Goal: Transaction & Acquisition: Purchase product/service

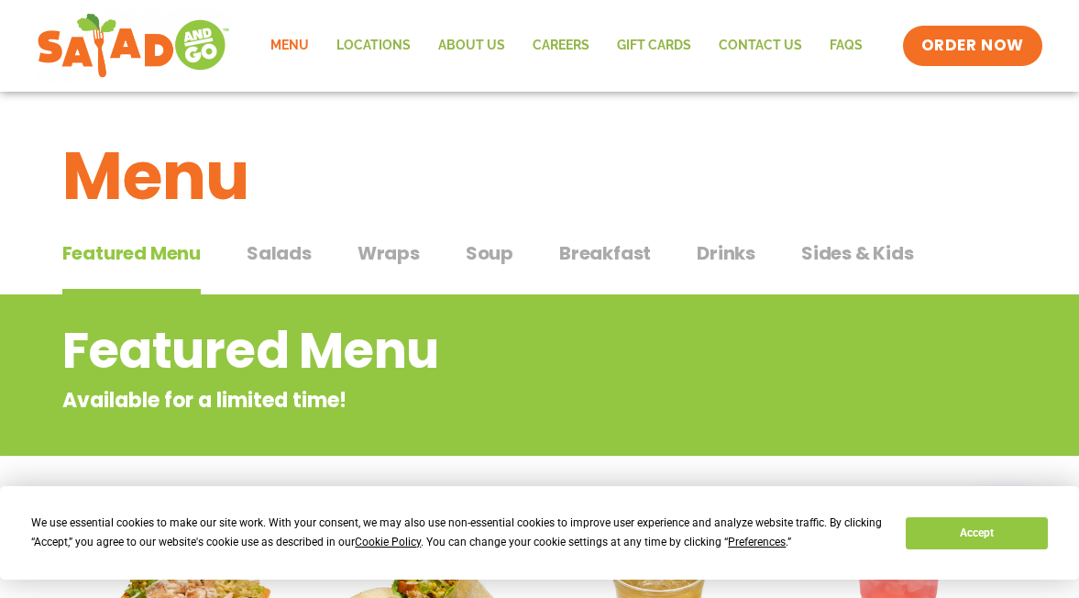
click at [285, 245] on span "Salads" at bounding box center [279, 253] width 65 height 28
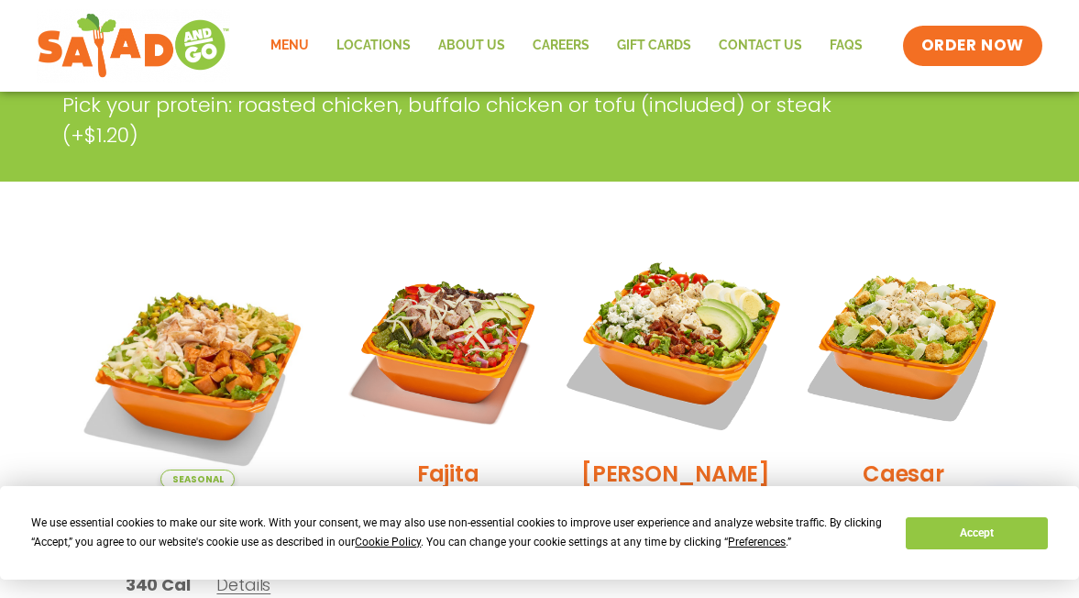
scroll to position [367, 0]
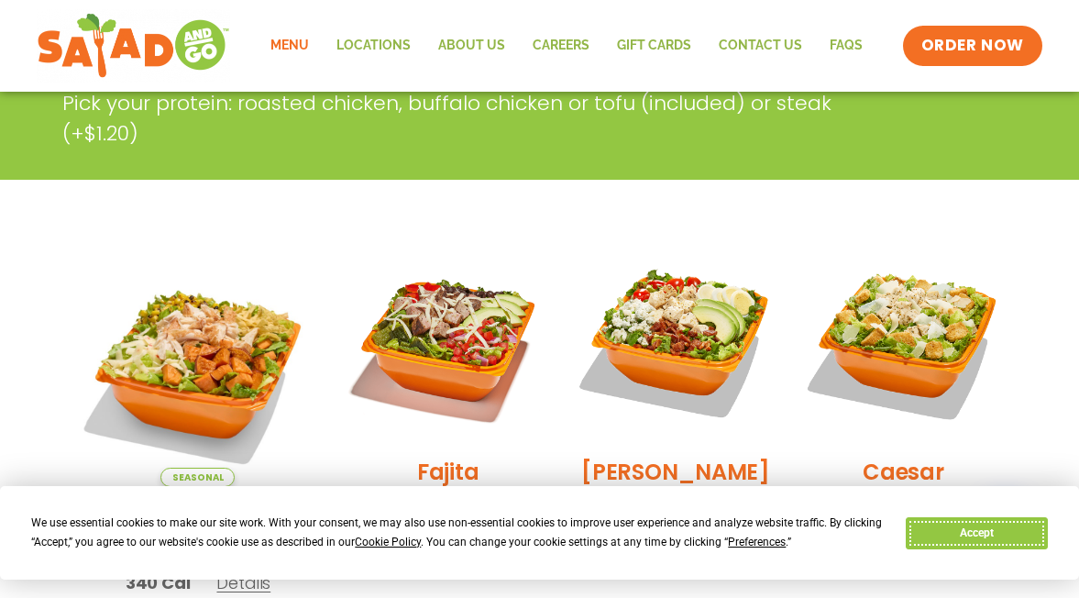
click at [947, 528] on button "Accept" at bounding box center [976, 533] width 141 height 32
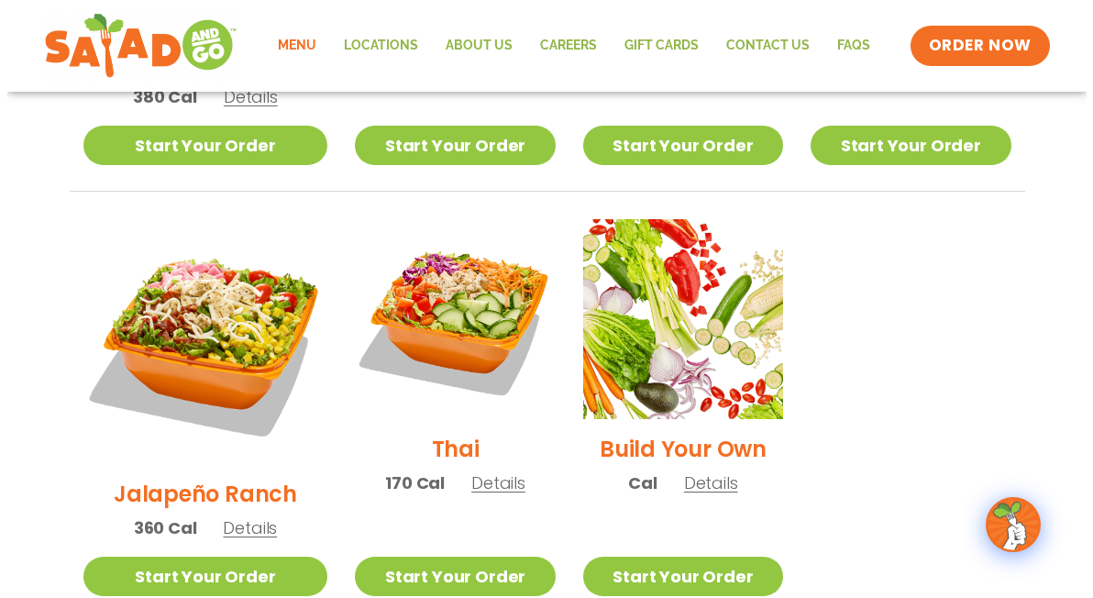
scroll to position [1375, 0]
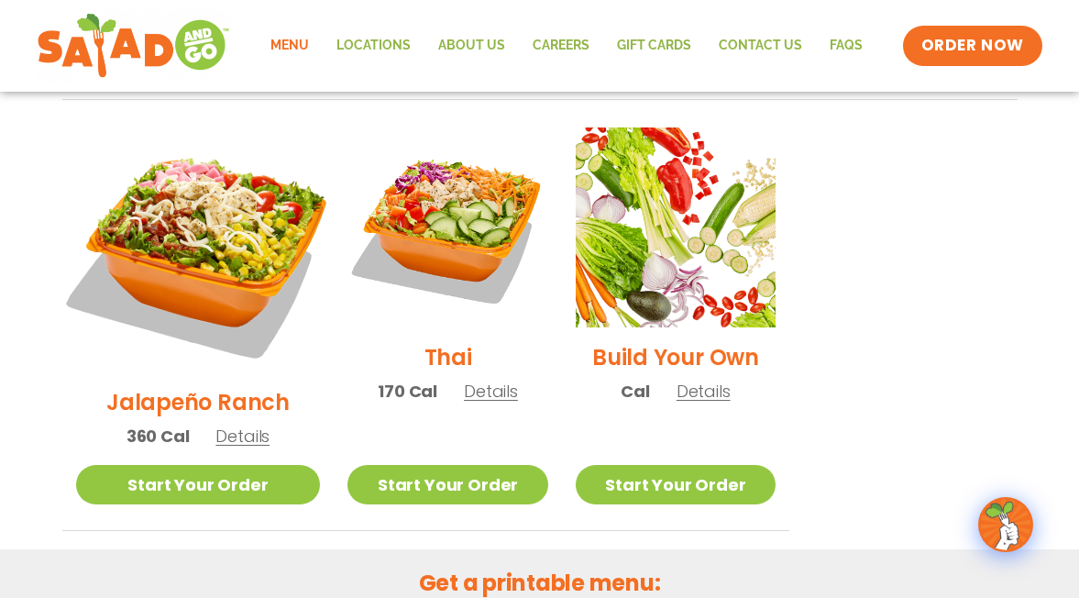
click at [201, 195] on img at bounding box center [197, 249] width 287 height 287
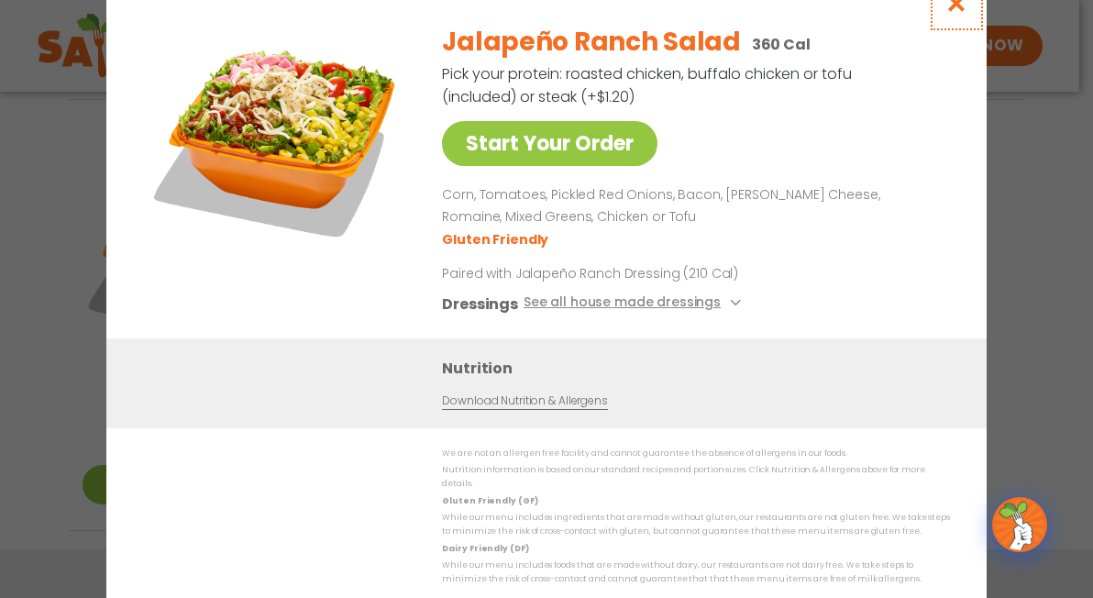
click at [953, 13] on icon "Close modal" at bounding box center [956, 3] width 23 height 19
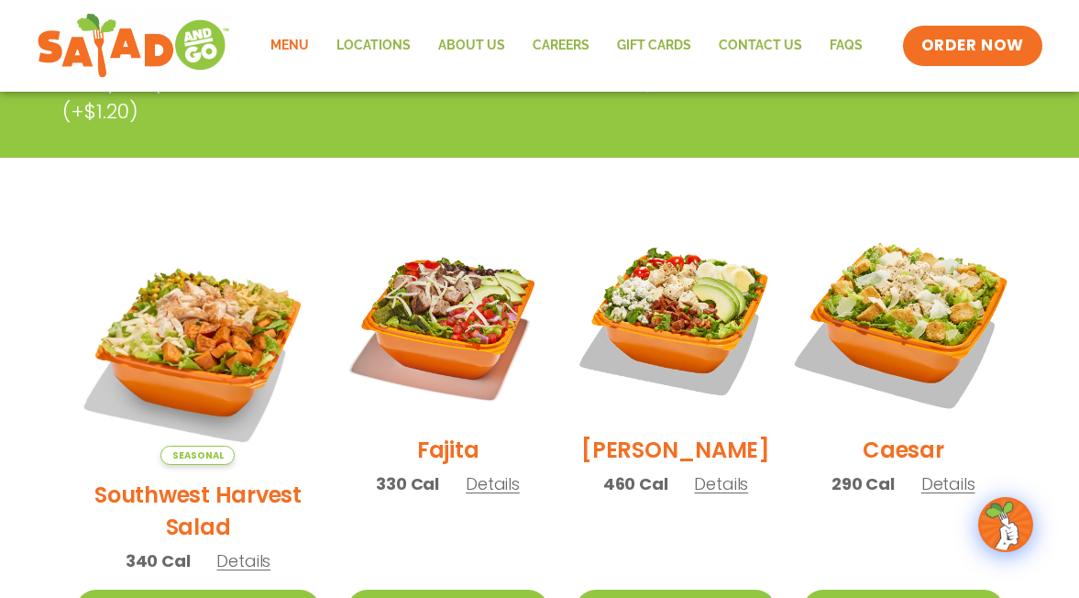
scroll to position [383, 0]
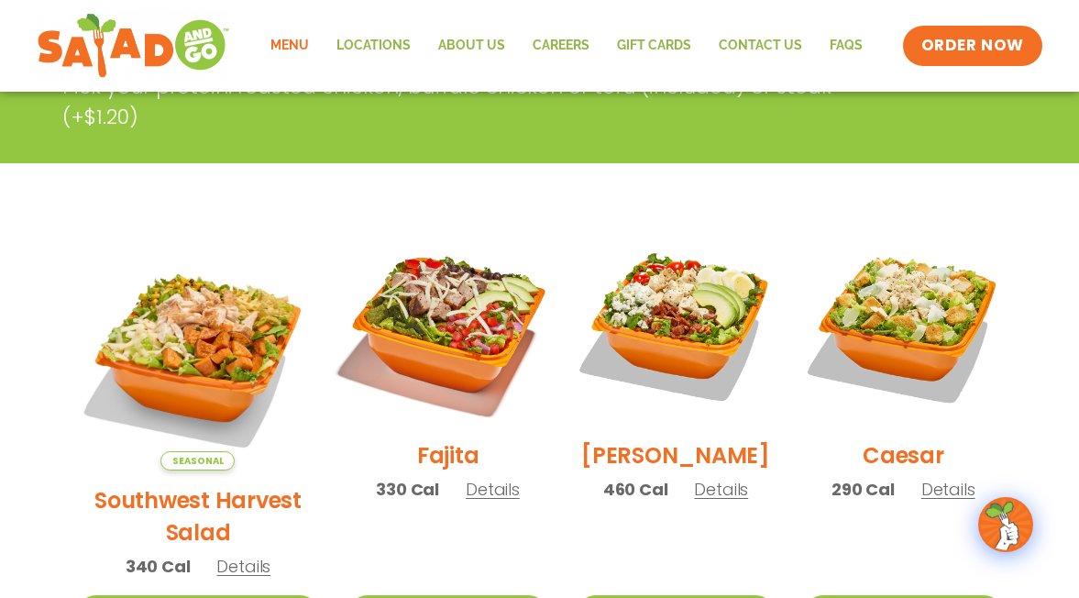
click at [424, 347] on img at bounding box center [447, 325] width 235 height 235
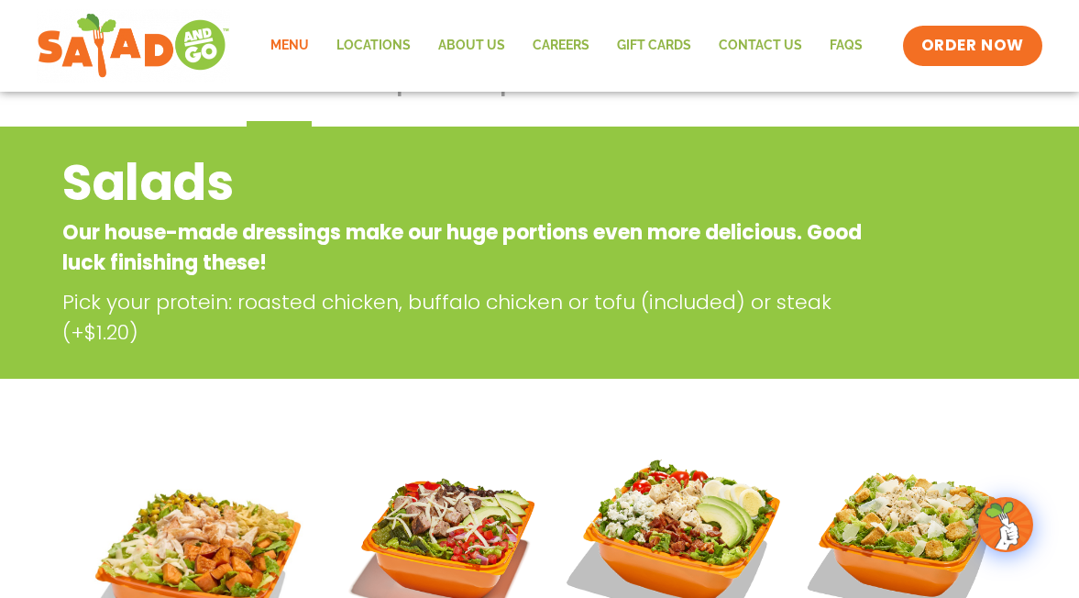
scroll to position [0, 0]
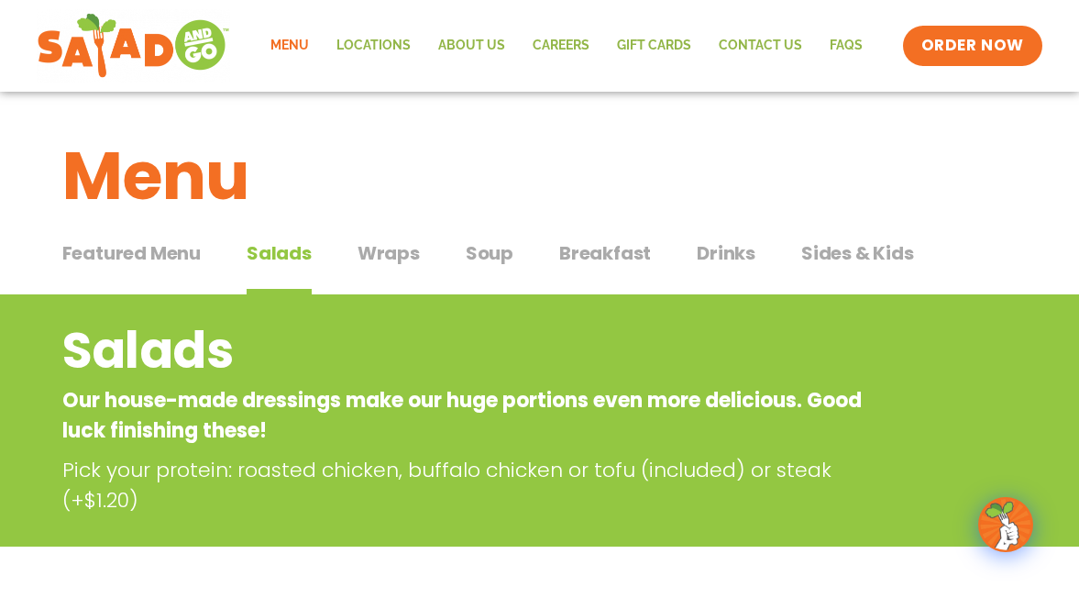
click at [389, 258] on span "Wraps" at bounding box center [389, 253] width 62 height 28
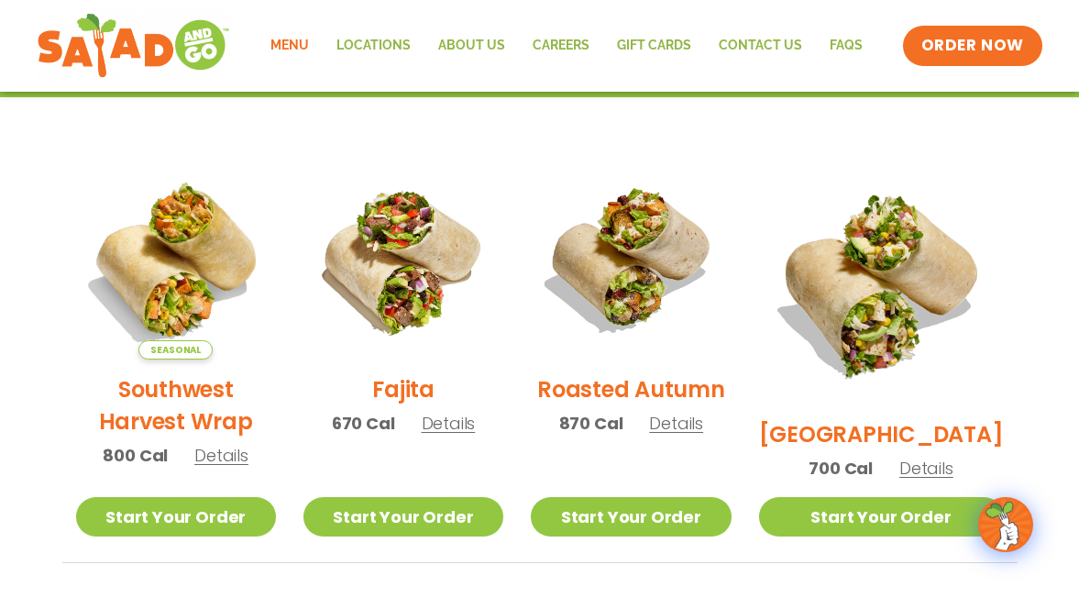
scroll to position [458, 0]
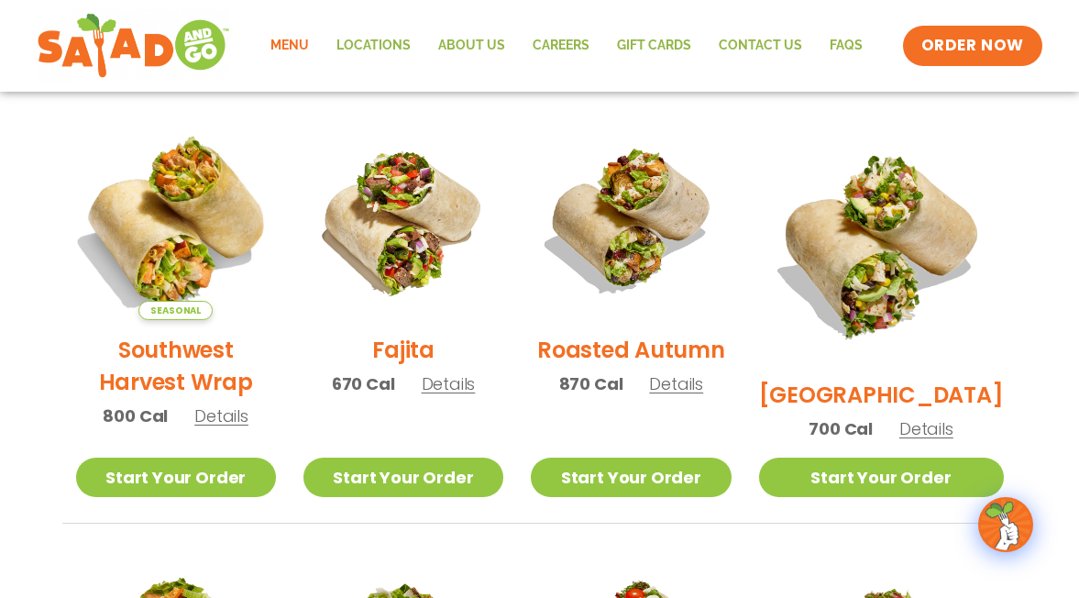
click at [167, 270] on img at bounding box center [175, 220] width 235 height 235
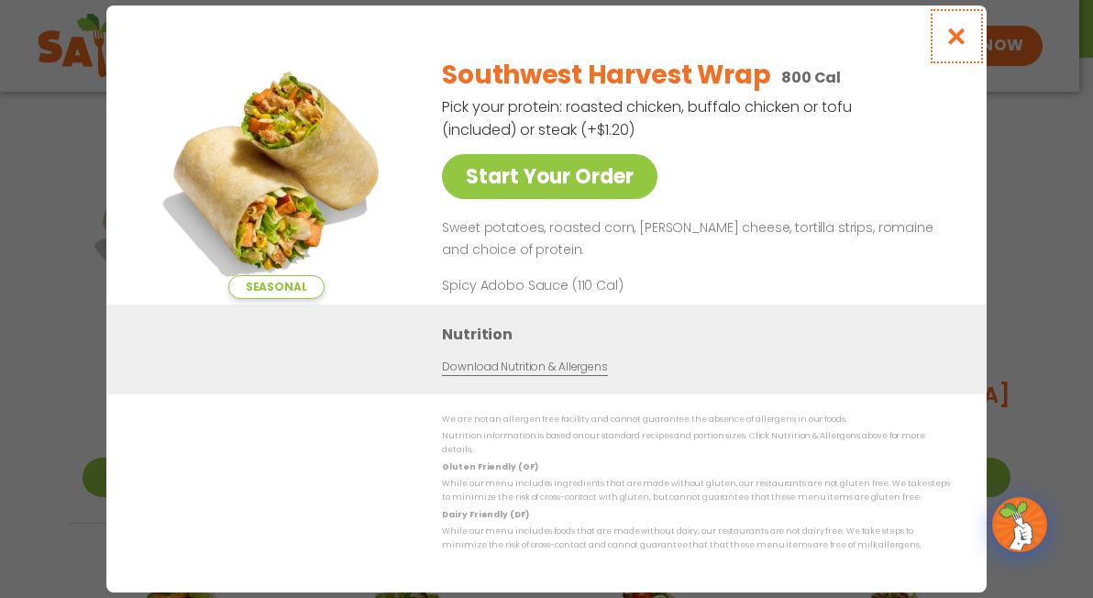
click at [954, 46] on icon "Close modal" at bounding box center [956, 36] width 23 height 19
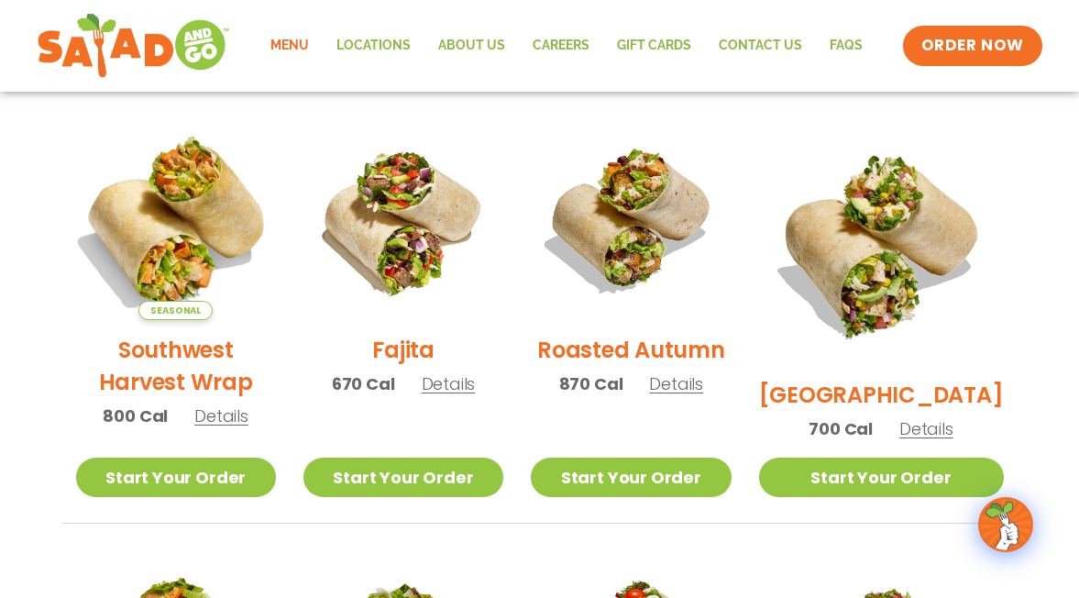
click at [165, 268] on img at bounding box center [175, 220] width 235 height 235
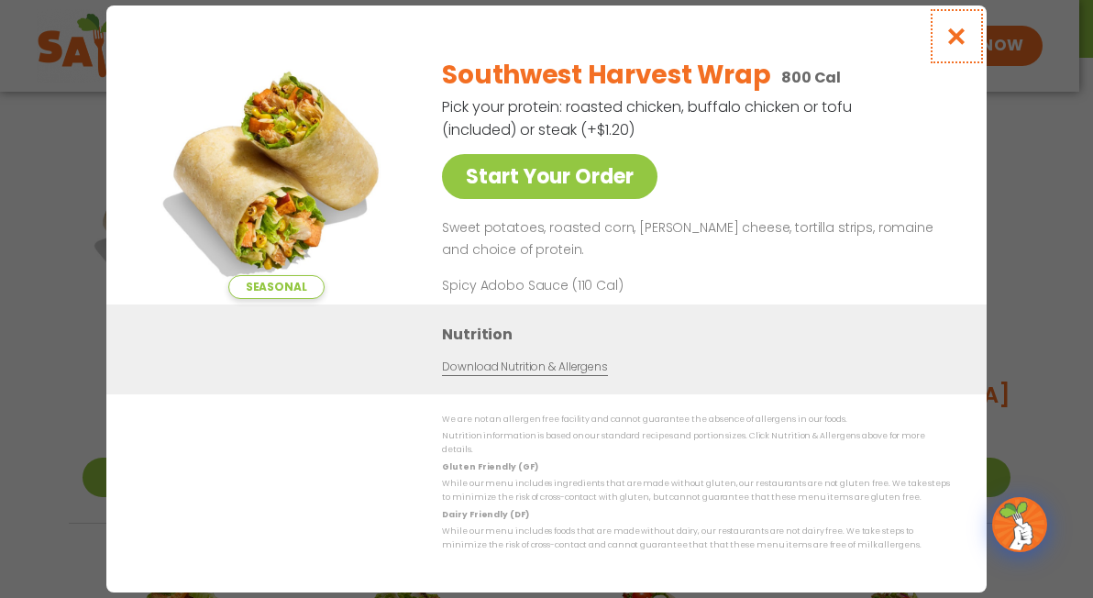
click at [957, 42] on icon "Close modal" at bounding box center [956, 36] width 23 height 19
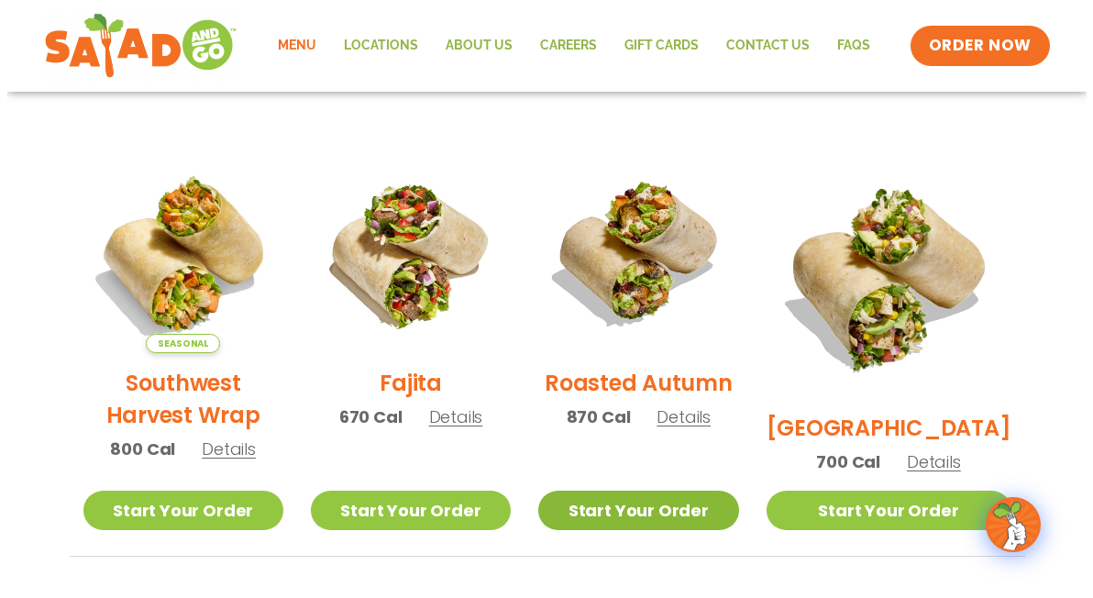
scroll to position [550, 0]
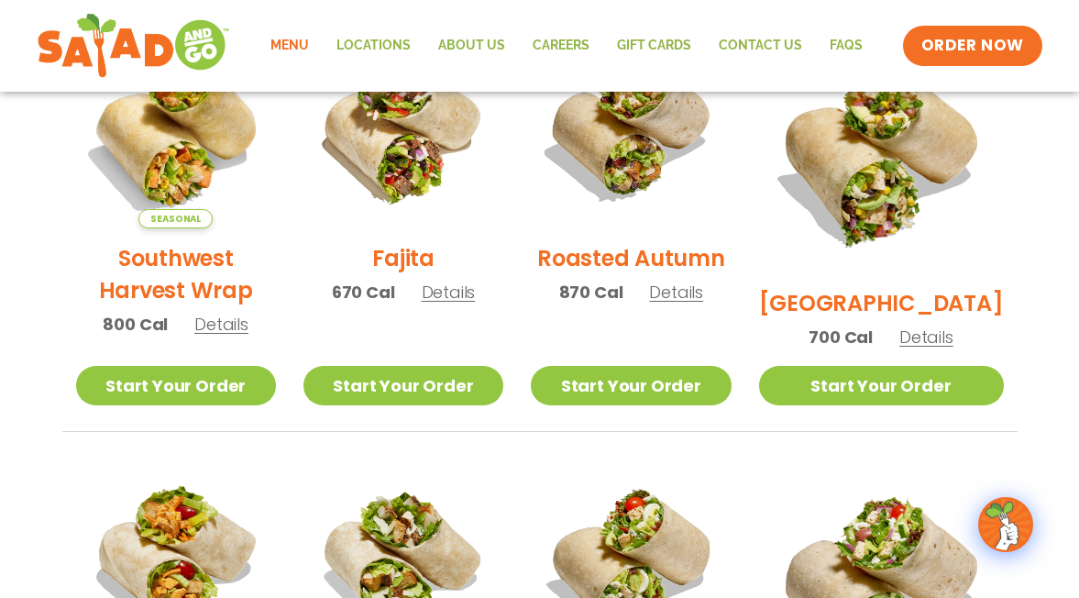
click at [220, 336] on span "Details" at bounding box center [221, 324] width 54 height 23
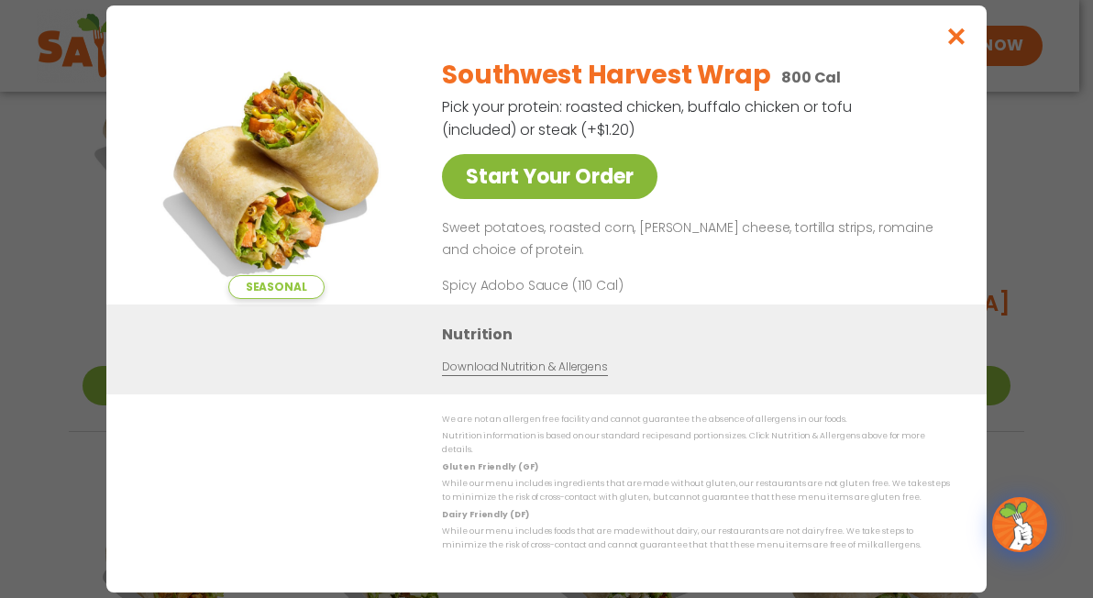
click at [617, 181] on link "Start Your Order" at bounding box center [549, 176] width 215 height 45
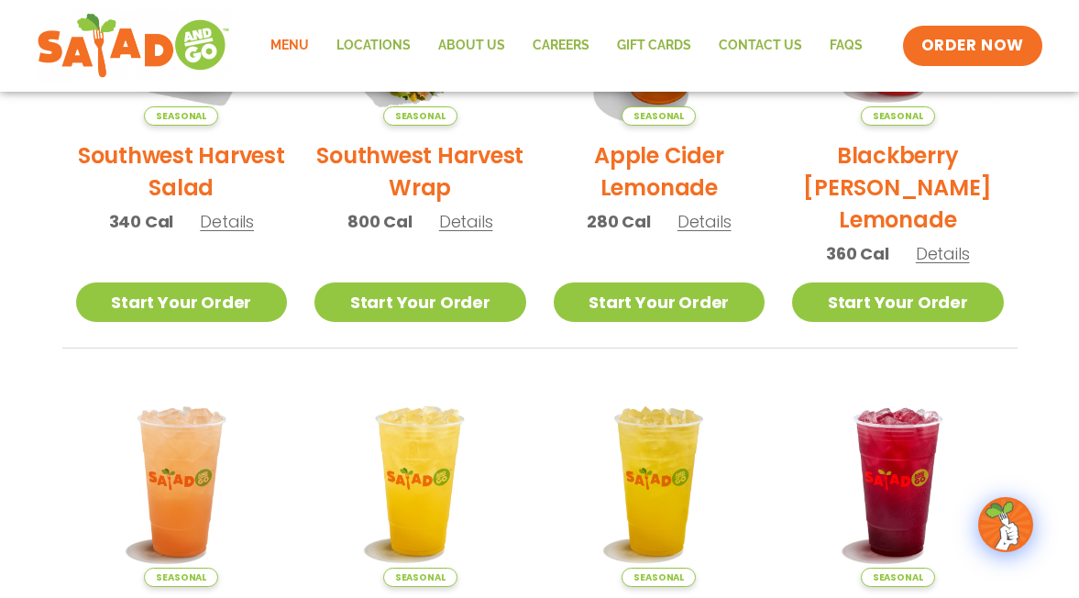
scroll to position [642, 0]
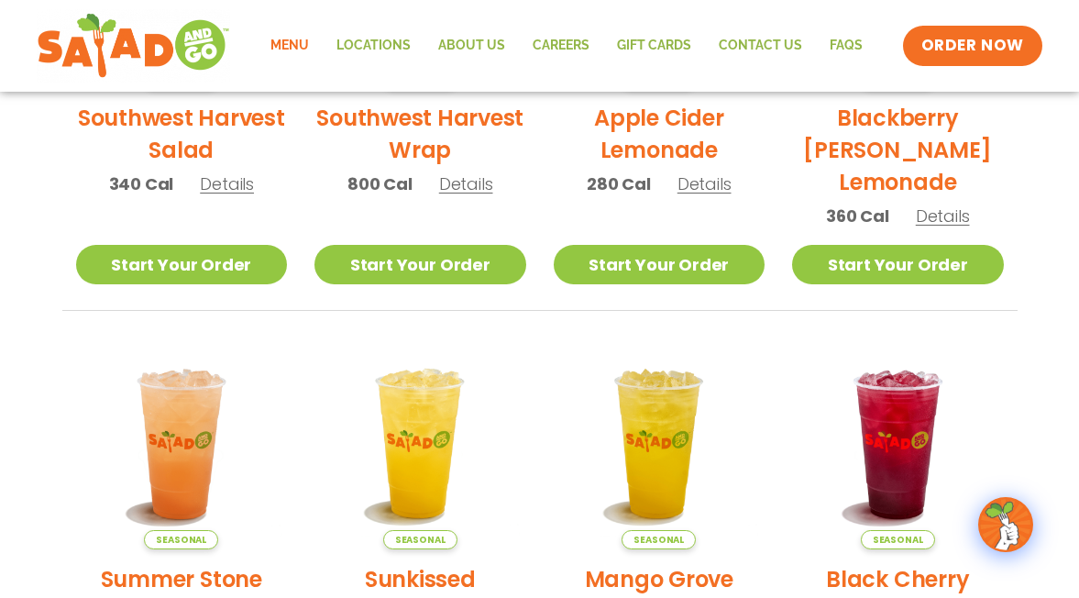
click at [1002, 524] on img at bounding box center [1005, 524] width 51 height 51
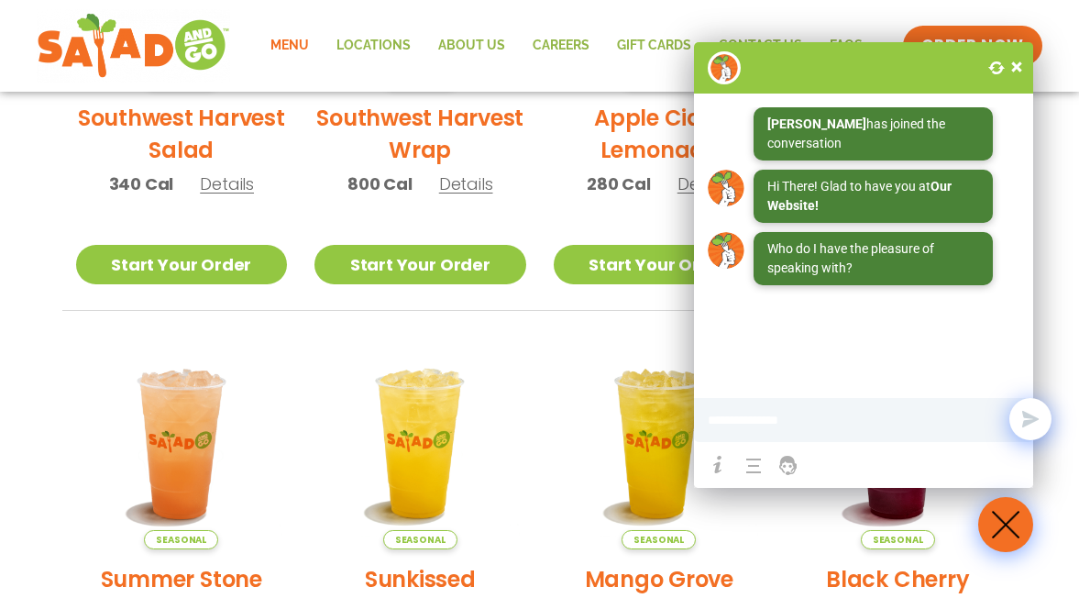
click at [1020, 64] on span at bounding box center [1017, 67] width 18 height 18
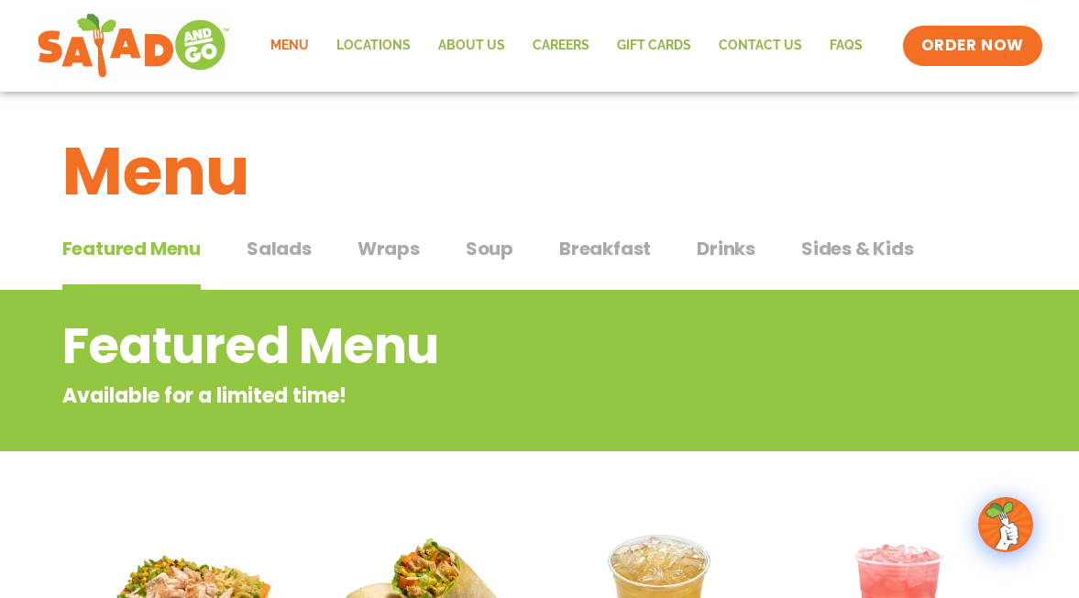
scroll to position [0, 0]
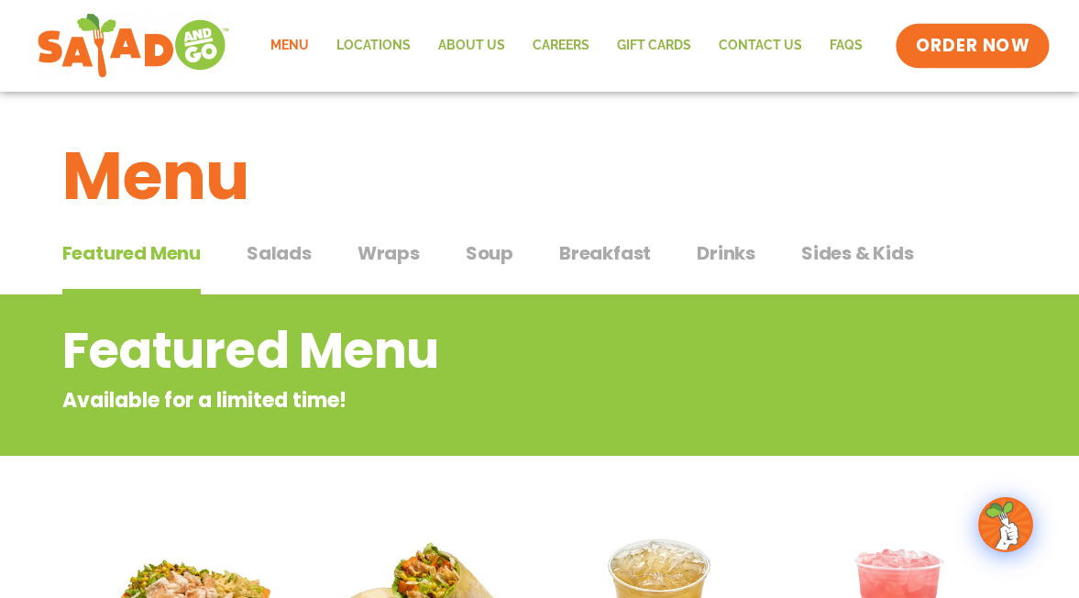
click at [998, 41] on span "ORDER NOW" at bounding box center [973, 46] width 114 height 24
